Goal: Task Accomplishment & Management: Complete application form

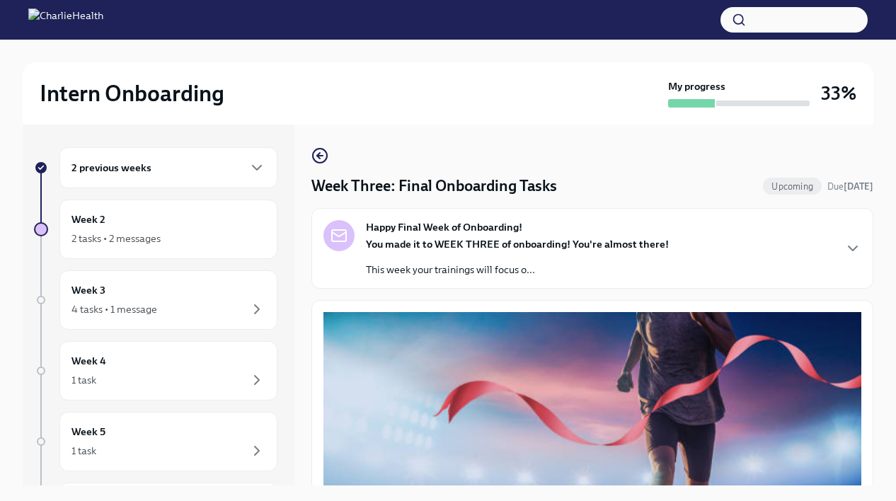
scroll to position [565, 0]
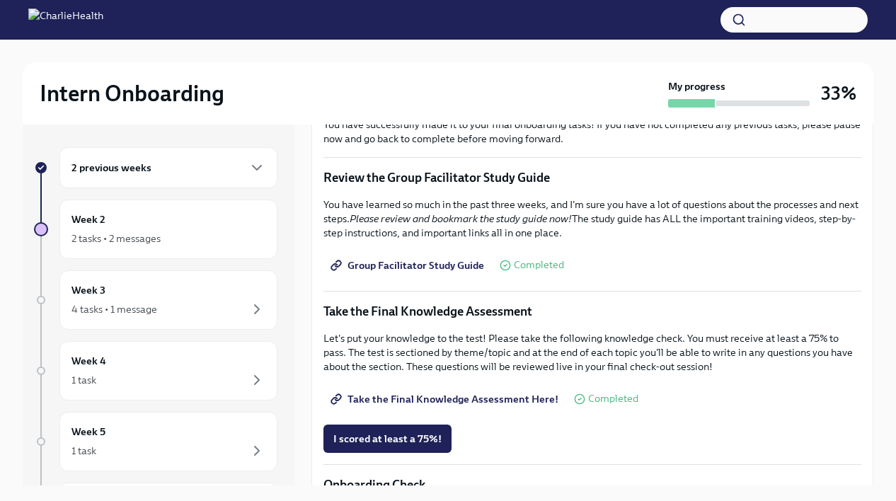
click at [419, 396] on span "Take the Final Knowledge Assessment Here!" at bounding box center [445, 399] width 225 height 14
click at [419, 444] on span "I scored at least a 75%!" at bounding box center [387, 439] width 108 height 14
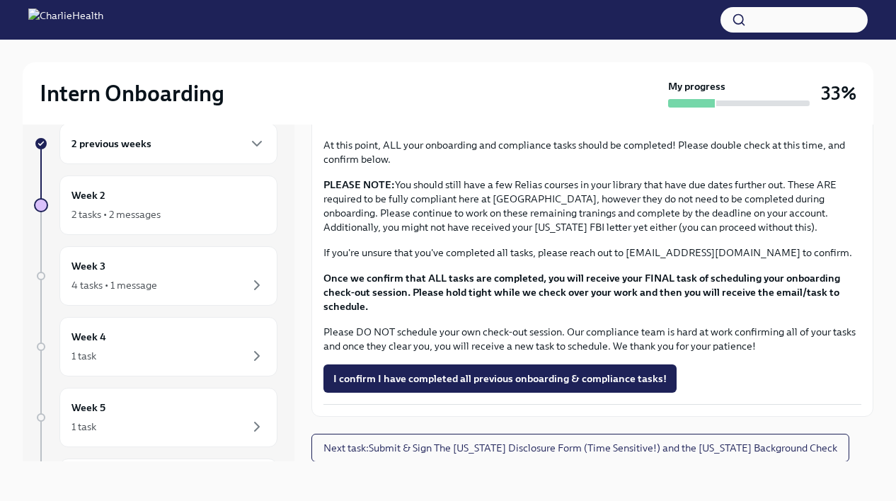
scroll to position [906, 0]
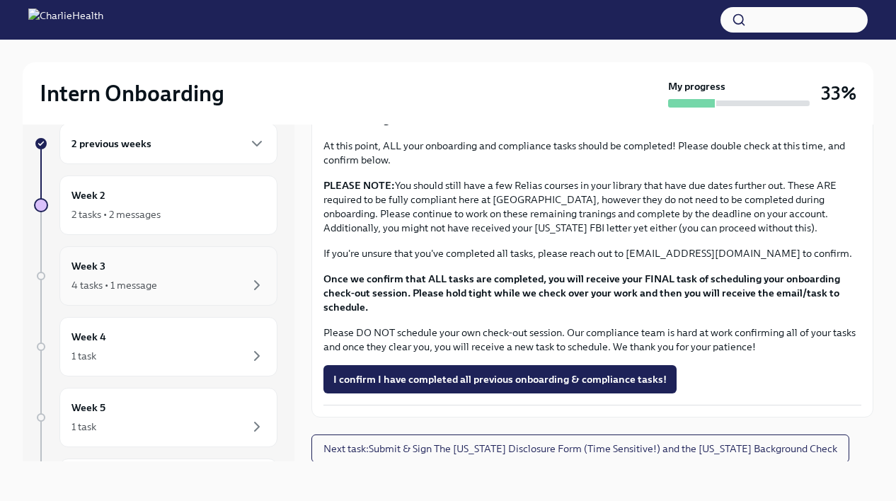
click at [185, 282] on div "4 tasks • 1 message" at bounding box center [168, 285] width 194 height 17
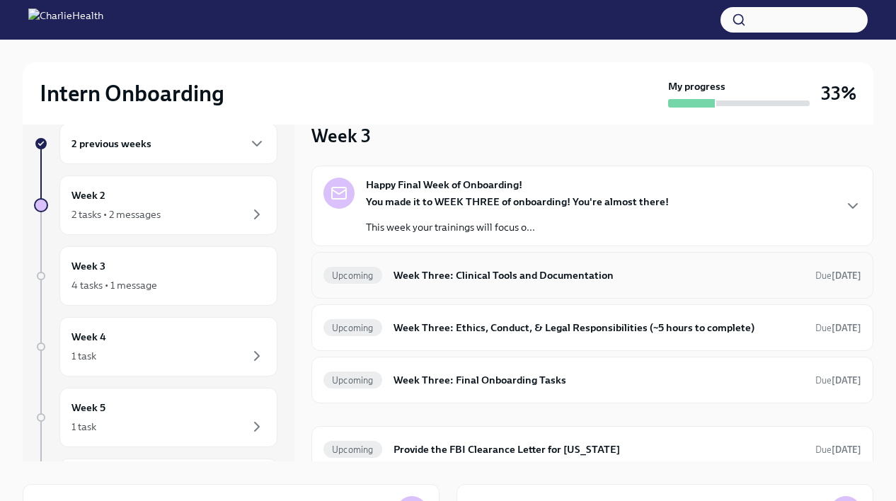
click at [354, 293] on div "Upcoming Week Three: Clinical Tools and Documentation Due [DATE]" at bounding box center [592, 275] width 562 height 47
click at [519, 269] on h6 "Week Three: Clinical Tools and Documentation" at bounding box center [598, 275] width 410 height 16
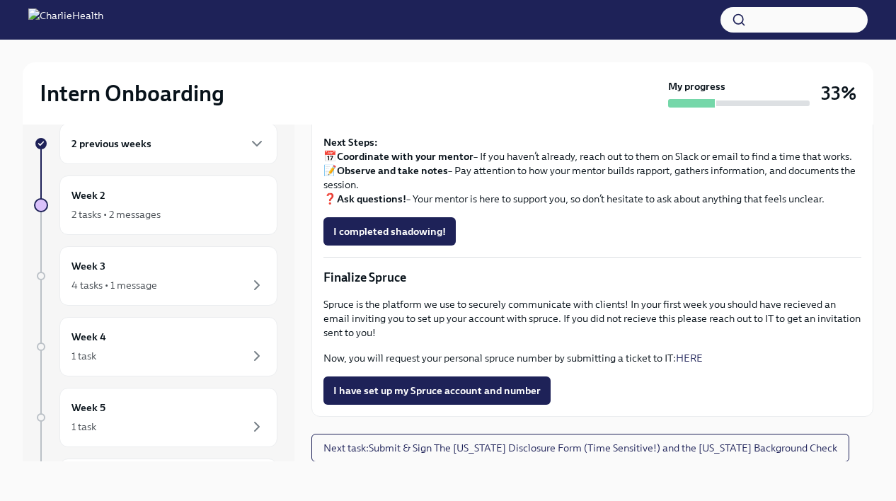
scroll to position [24, 0]
click at [576, 454] on button "Next task : Submit & Sign The [US_STATE] Disclosure Form (Time Sensitive!) and …" at bounding box center [580, 448] width 538 height 28
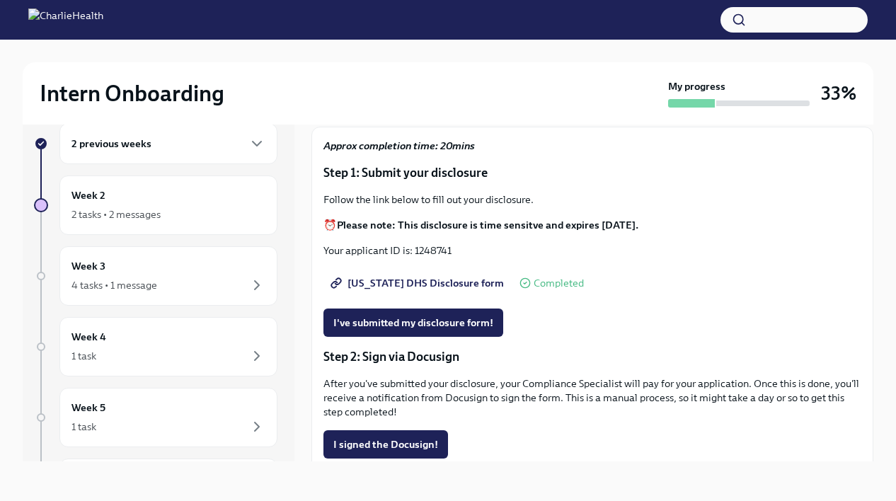
scroll to position [72, 0]
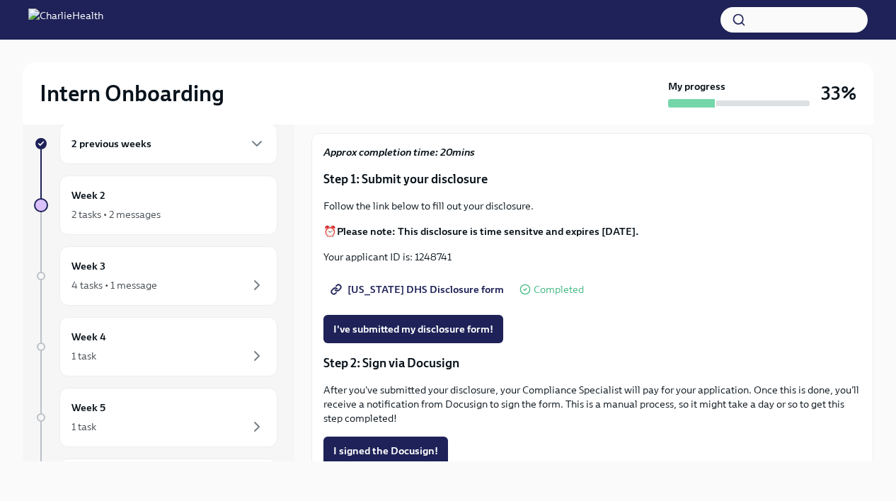
click at [451, 289] on span "[US_STATE] DHS Disclosure form" at bounding box center [418, 289] width 170 height 14
drag, startPoint x: 416, startPoint y: 260, endPoint x: 455, endPoint y: 265, distance: 39.2
click at [455, 265] on div "Approx completion time: 20mins Step 1: Submit your disclosure Follow the link b…" at bounding box center [592, 432] width 538 height 574
copy p "1248741"
click at [472, 331] on span "I've submitted my disclosure form!" at bounding box center [413, 329] width 160 height 14
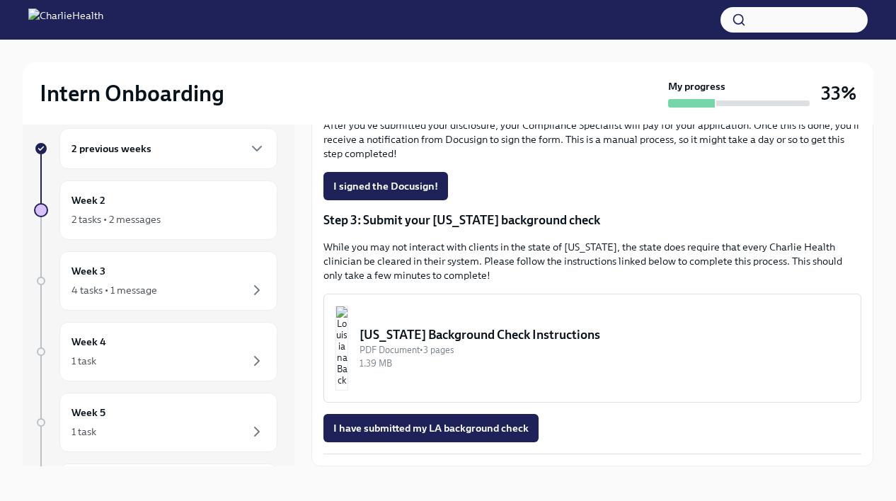
scroll to position [0, 0]
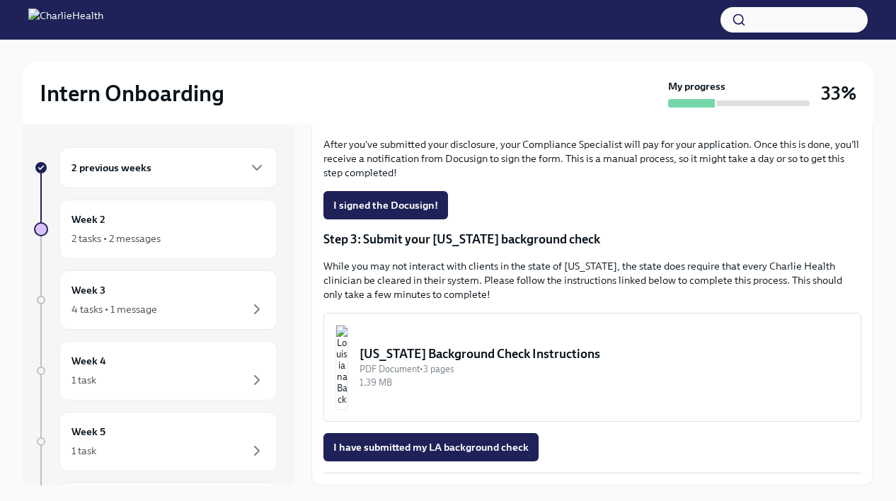
click at [348, 373] on img "button" at bounding box center [341, 367] width 13 height 85
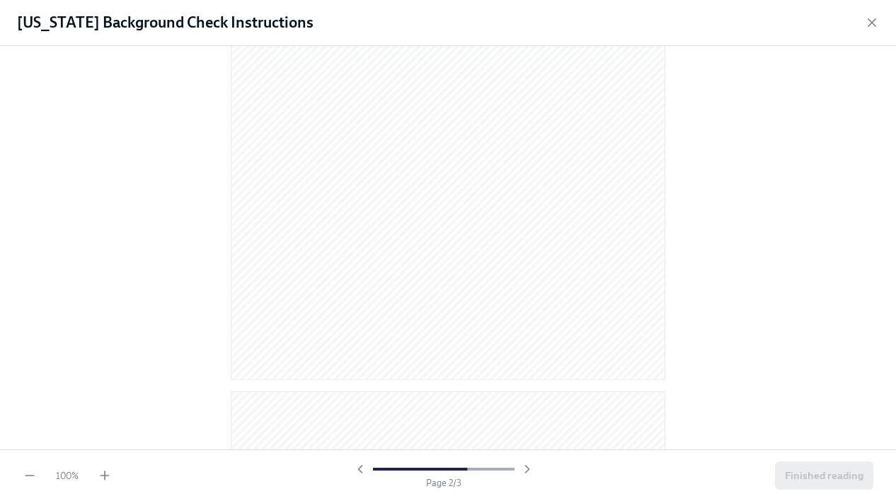
scroll to position [1327, 0]
click at [831, 492] on div "100 % Page 3 / 3 Finished reading" at bounding box center [448, 475] width 896 height 52
click at [830, 486] on button "Finished reading" at bounding box center [824, 475] width 98 height 28
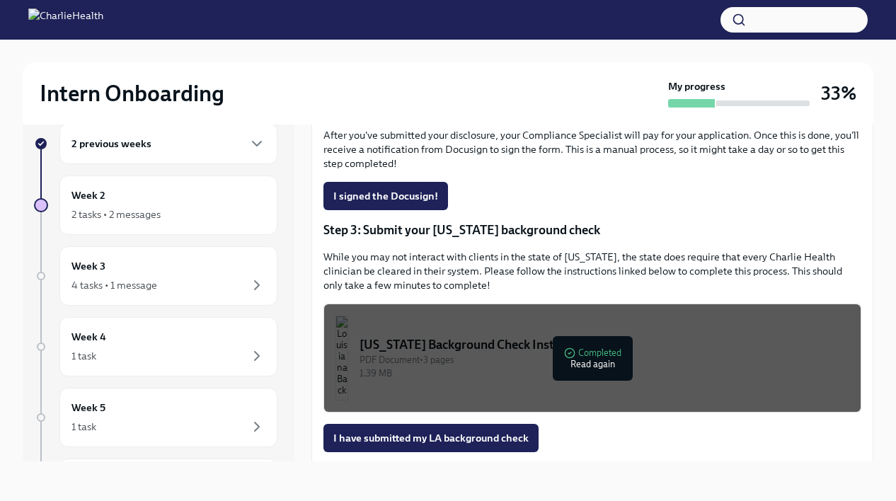
scroll to position [342, 0]
